Goal: Information Seeking & Learning: Learn about a topic

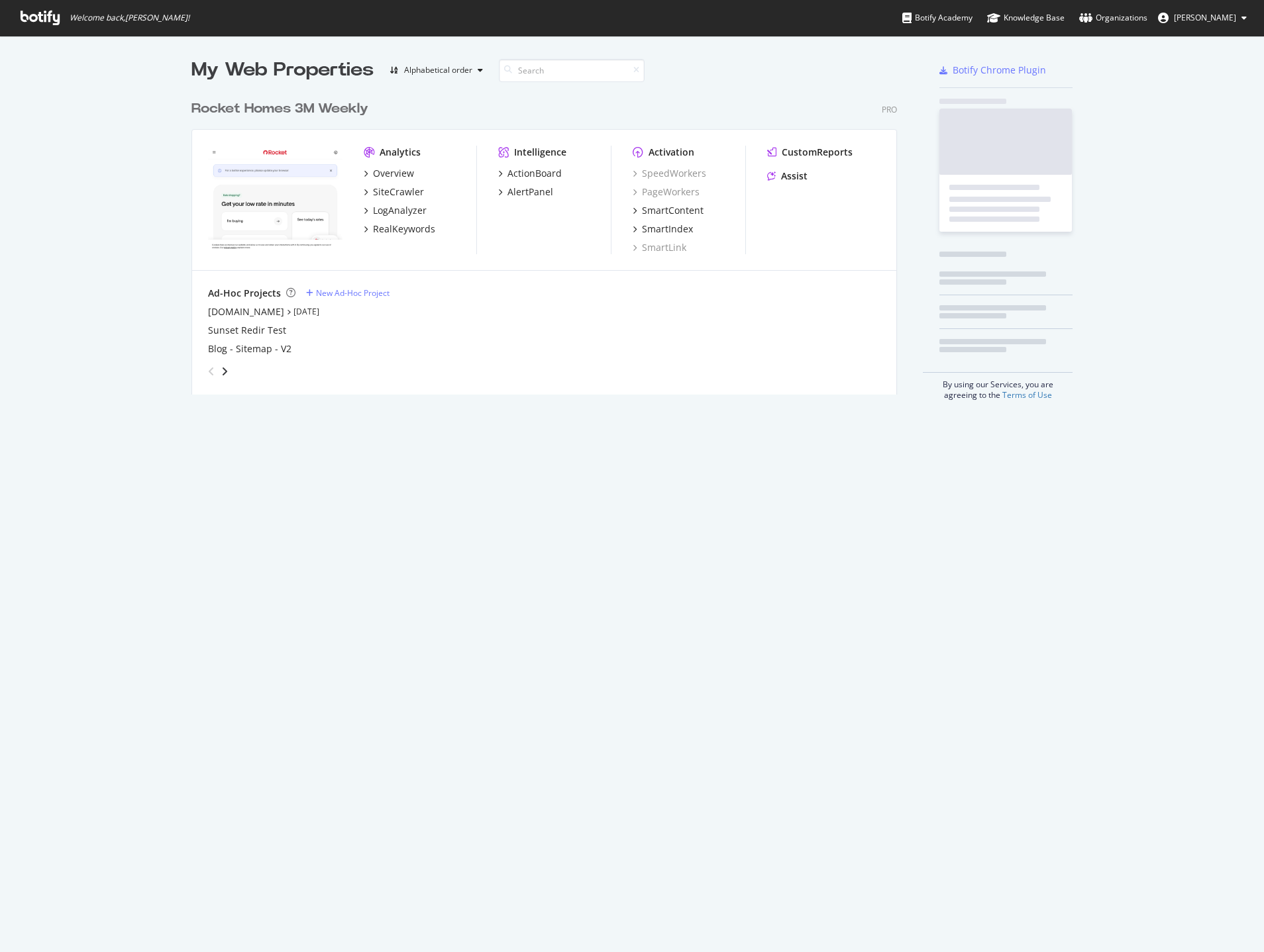
scroll to position [301, 706]
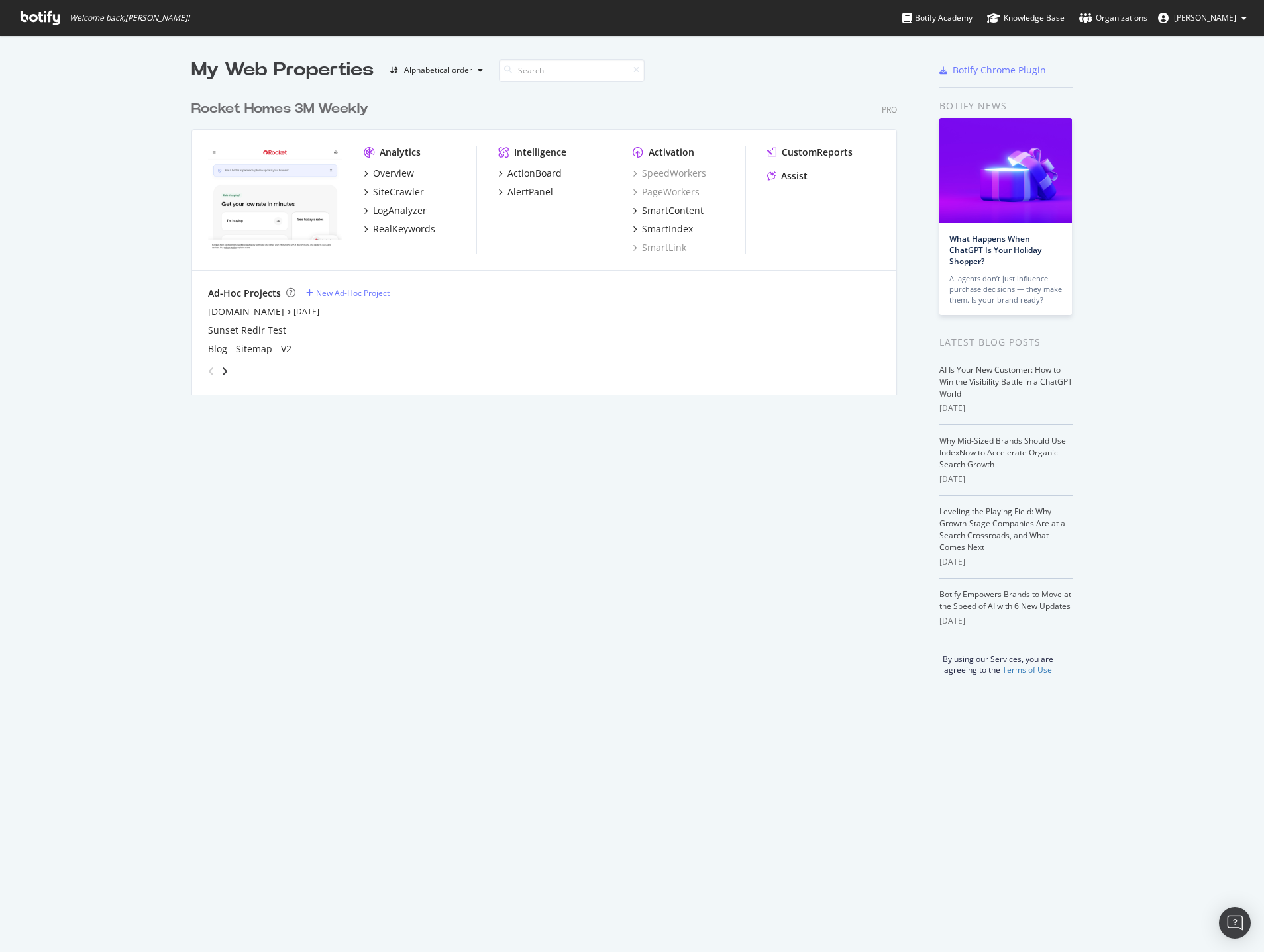
click at [96, 164] on div "My Web Properties Alphabetical order Rocket Homes 3M Weekly Pro Analytics Overv…" at bounding box center [632, 365] width 1264 height 661
click at [402, 212] on div "LogAnalyzer" at bounding box center [400, 211] width 54 height 14
